Goal: Information Seeking & Learning: Learn about a topic

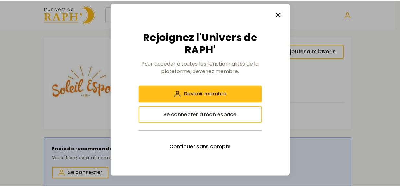
scroll to position [298, 0]
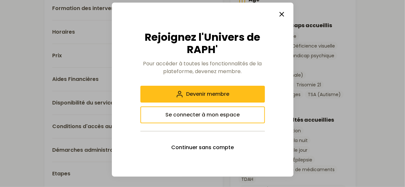
click at [283, 16] on line "button" at bounding box center [282, 14] width 4 height 4
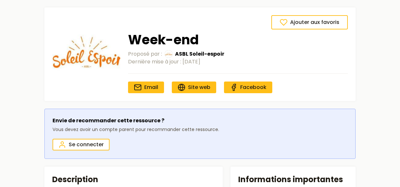
scroll to position [0, 0]
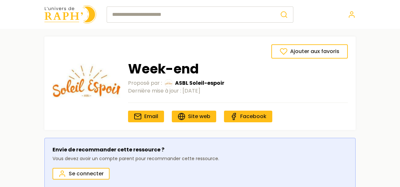
click at [188, 17] on input "search" at bounding box center [191, 14] width 168 height 16
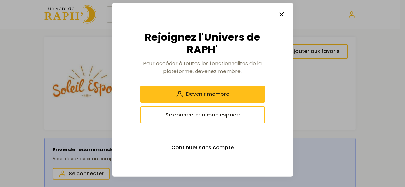
click at [282, 15] on icon "button" at bounding box center [282, 14] width 8 height 8
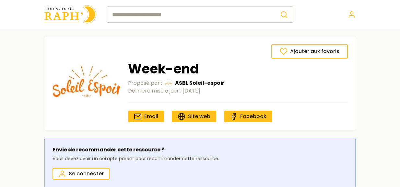
click at [238, 13] on input "search" at bounding box center [191, 14] width 168 height 16
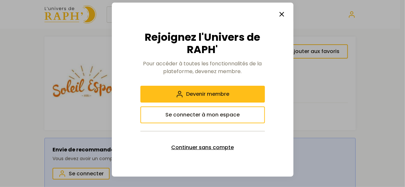
click at [209, 147] on span "Continuer sans compte" at bounding box center [202, 148] width 63 height 8
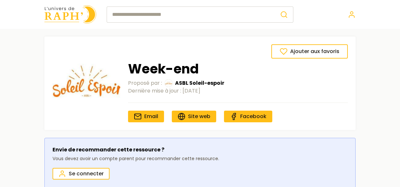
click at [180, 14] on input "search" at bounding box center [191, 14] width 168 height 16
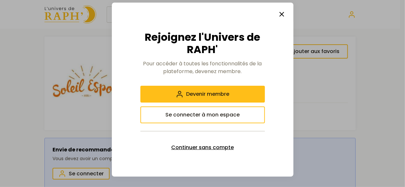
click at [203, 146] on span "Continuer sans compte" at bounding box center [202, 148] width 63 height 8
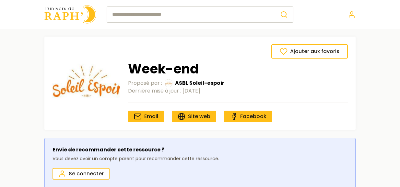
click at [115, 12] on input "search" at bounding box center [191, 14] width 168 height 16
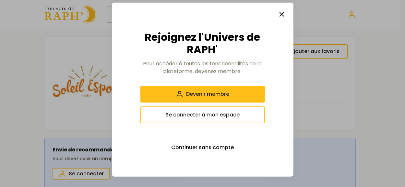
click at [282, 15] on line "button" at bounding box center [282, 14] width 4 height 4
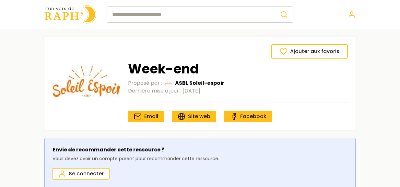
click at [67, 21] on img at bounding box center [70, 14] width 52 height 18
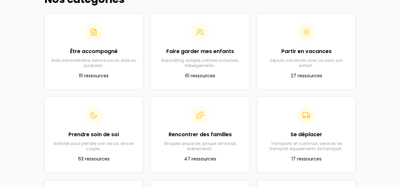
scroll to position [197, 0]
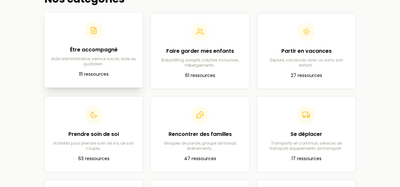
click at [103, 70] on article "Être accompagné Aide administrative, service social, aide au quotidien… 111 res…" at bounding box center [93, 49] width 87 height 65
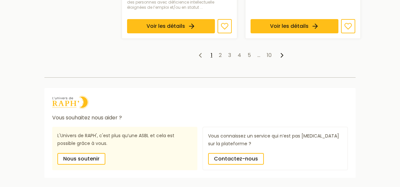
scroll to position [959, 0]
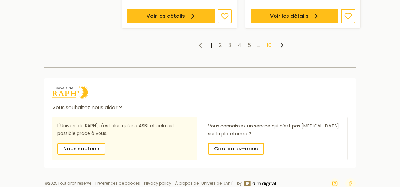
click at [268, 41] on link "10" at bounding box center [269, 44] width 5 height 7
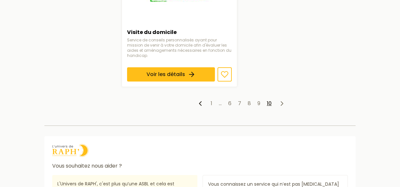
scroll to position [320, 0]
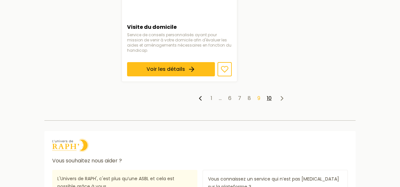
click at [258, 95] on link "9" at bounding box center [258, 98] width 3 height 7
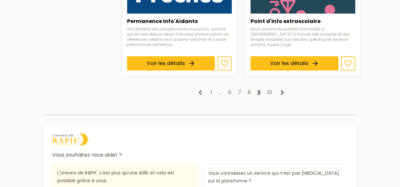
scroll to position [881, 0]
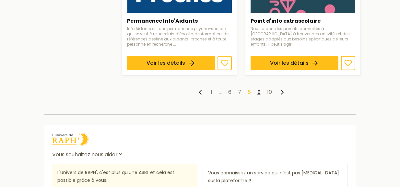
click at [249, 88] on link "8" at bounding box center [249, 91] width 3 height 7
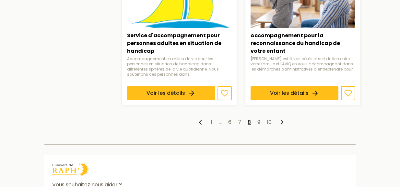
scroll to position [837, 0]
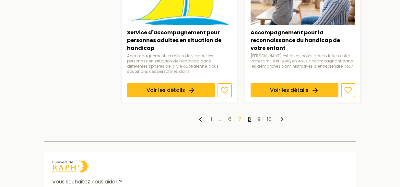
click at [238, 120] on link "7" at bounding box center [239, 119] width 3 height 7
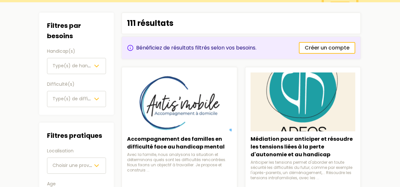
scroll to position [69, 0]
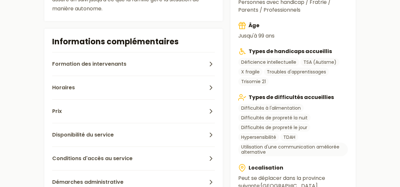
scroll to position [292, 0]
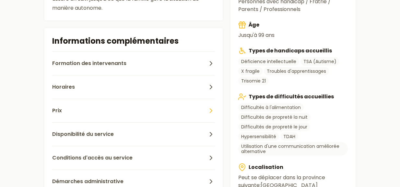
click at [73, 110] on button "Prix" at bounding box center [133, 111] width 163 height 24
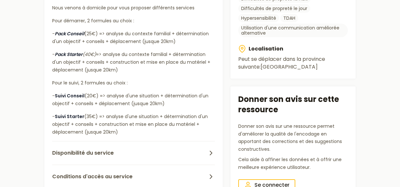
scroll to position [411, 0]
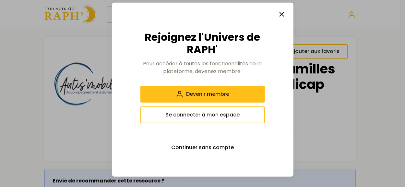
click at [281, 17] on icon "button" at bounding box center [282, 14] width 8 height 8
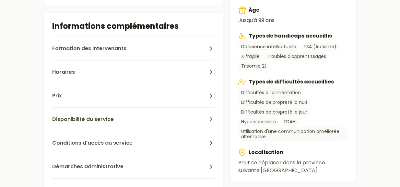
scroll to position [308, 0]
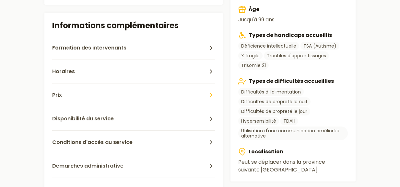
click at [69, 90] on button "Prix" at bounding box center [133, 95] width 163 height 24
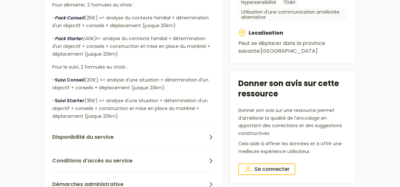
scroll to position [427, 0]
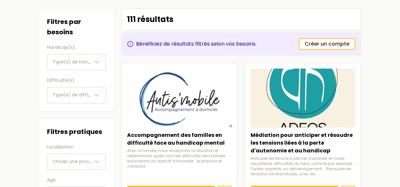
scroll to position [62, 0]
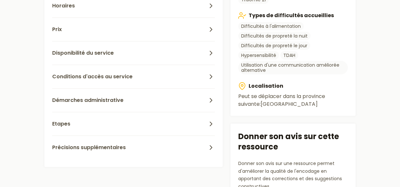
scroll to position [374, 0]
click at [74, 27] on button "Prix" at bounding box center [133, 29] width 163 height 24
